Goal: Task Accomplishment & Management: Use online tool/utility

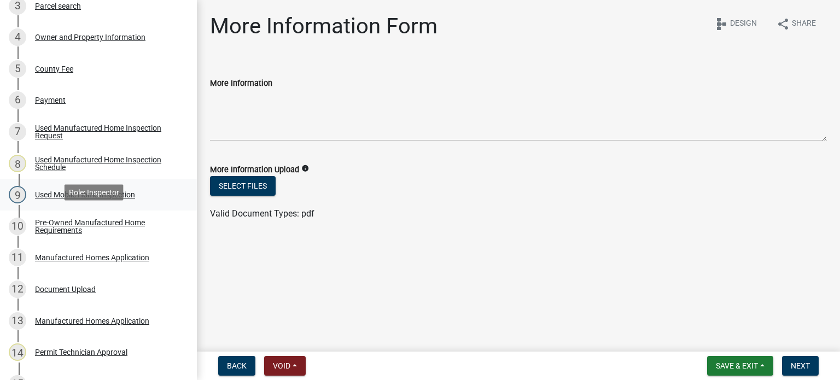
scroll to position [219, 0]
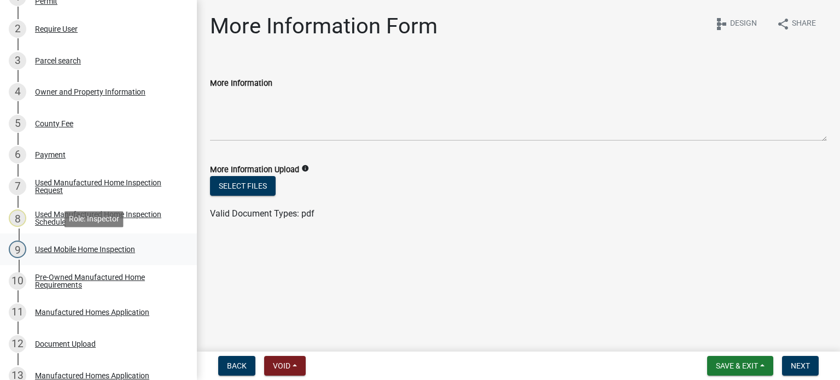
click at [90, 254] on div "9 Used Mobile Home Inspection" at bounding box center [94, 249] width 171 height 17
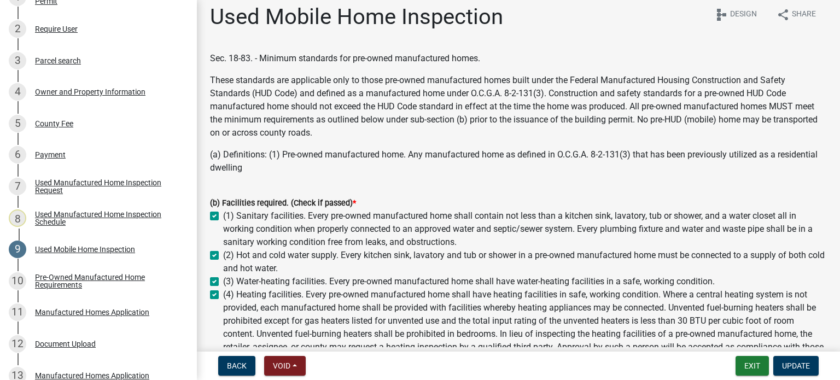
scroll to position [0, 0]
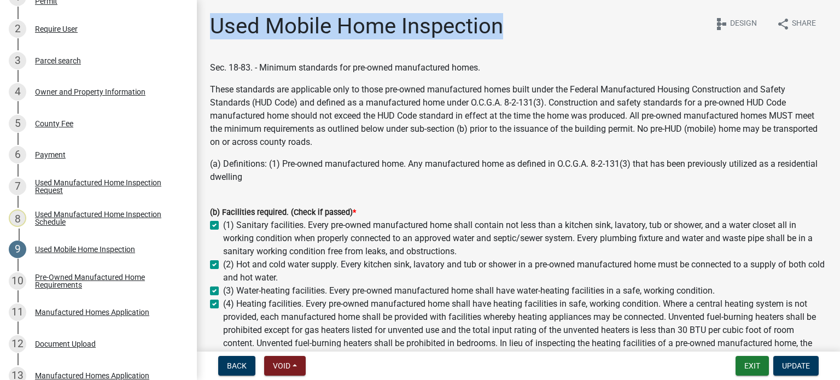
drag, startPoint x: 212, startPoint y: 22, endPoint x: 536, endPoint y: 4, distance: 324.2
click at [525, 39] on div "Used Mobile Home Inspection share Share schema Design" at bounding box center [518, 30] width 617 height 35
copy h1 "Used Mobile Home Inspection"
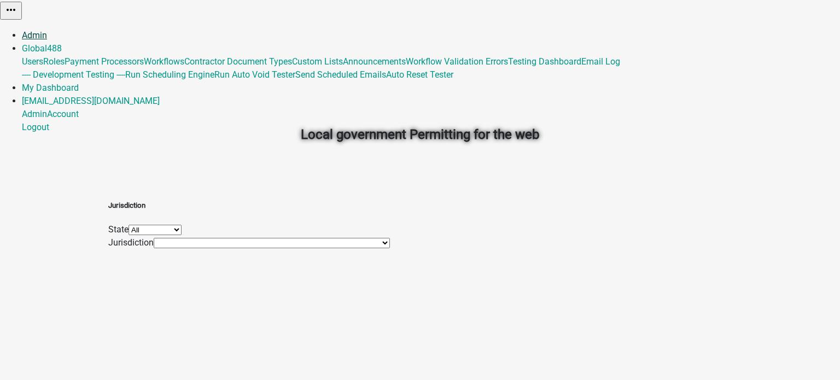
click at [47, 30] on link "Admin" at bounding box center [34, 35] width 25 height 10
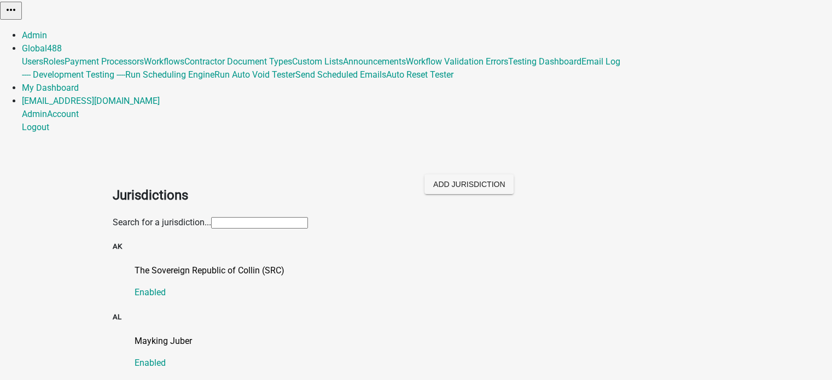
click at [215, 264] on div "The Sovereign Republic of Collin (SRC) Enabled" at bounding box center [427, 281] width 585 height 35
click at [217, 264] on p "The Sovereign Republic of Collin (SRC)" at bounding box center [427, 270] width 585 height 13
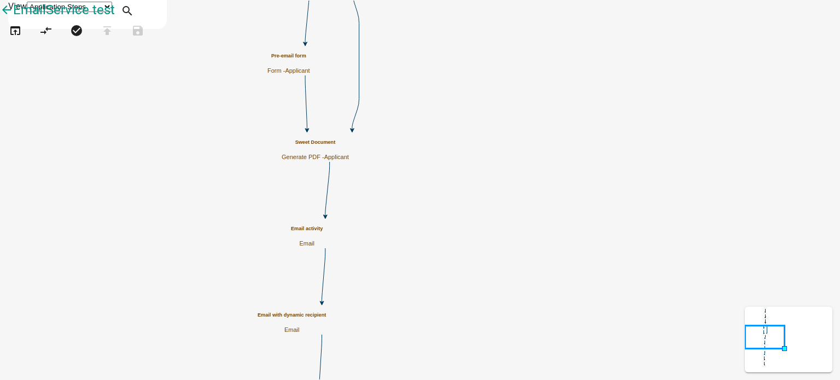
click at [323, 232] on h5 "Email activity" at bounding box center [307, 229] width 32 height 6
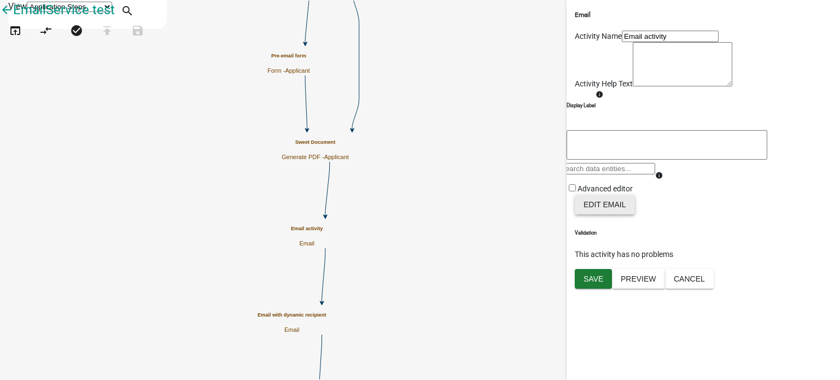
click at [605, 214] on button "Edit Email" at bounding box center [605, 205] width 60 height 20
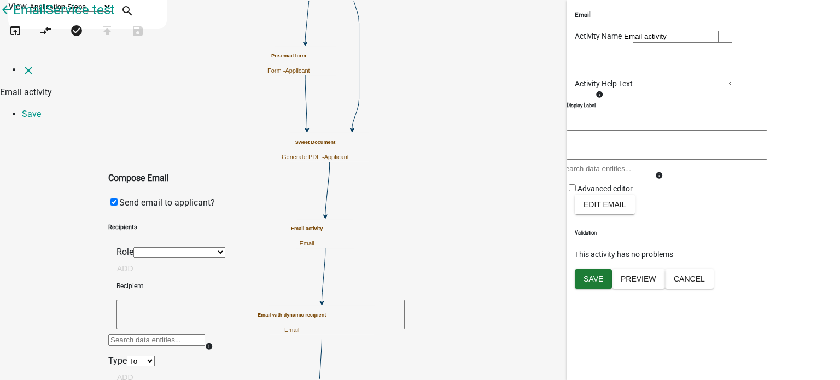
scroll to position [164, 0]
drag, startPoint x: 45, startPoint y: 102, endPoint x: 42, endPoint y: 87, distance: 15.0
click at [22, 64] on icon "close" at bounding box center [28, 70] width 13 height 13
